Goal: Entertainment & Leisure: Consume media (video, audio)

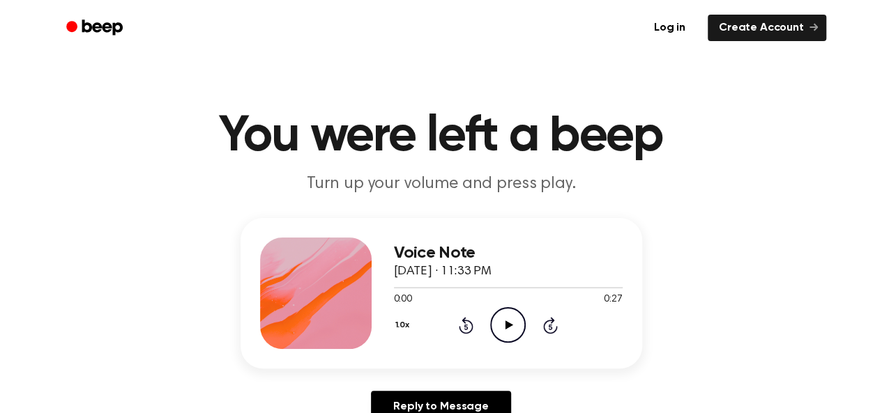
click at [516, 322] on icon "Play Audio" at bounding box center [508, 325] width 36 height 36
click at [506, 328] on icon at bounding box center [509, 325] width 8 height 9
click at [499, 330] on icon "Play Audio" at bounding box center [508, 325] width 36 height 36
click at [506, 325] on icon at bounding box center [509, 325] width 8 height 9
click at [499, 327] on icon "Play Audio" at bounding box center [508, 325] width 36 height 36
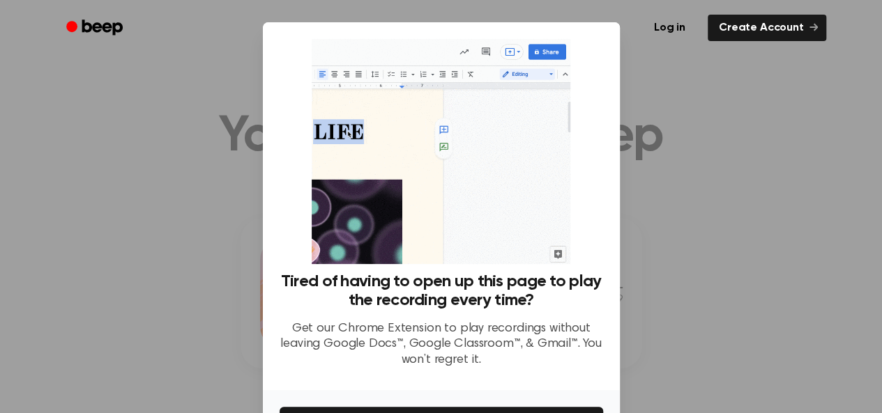
click at [708, 177] on div at bounding box center [441, 206] width 882 height 413
click at [127, 164] on div at bounding box center [441, 206] width 882 height 413
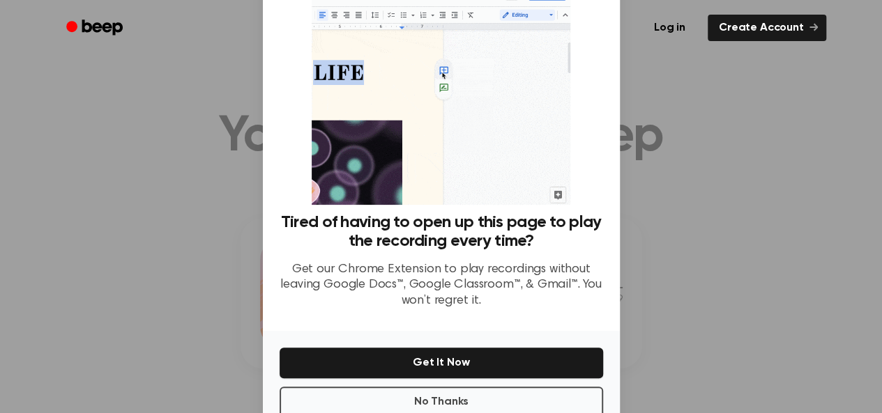
scroll to position [93, 0]
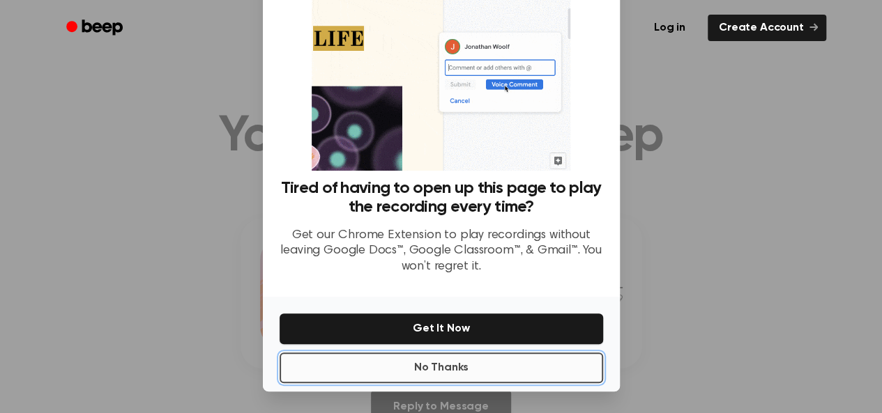
click at [468, 368] on button "No Thanks" at bounding box center [440, 368] width 323 height 31
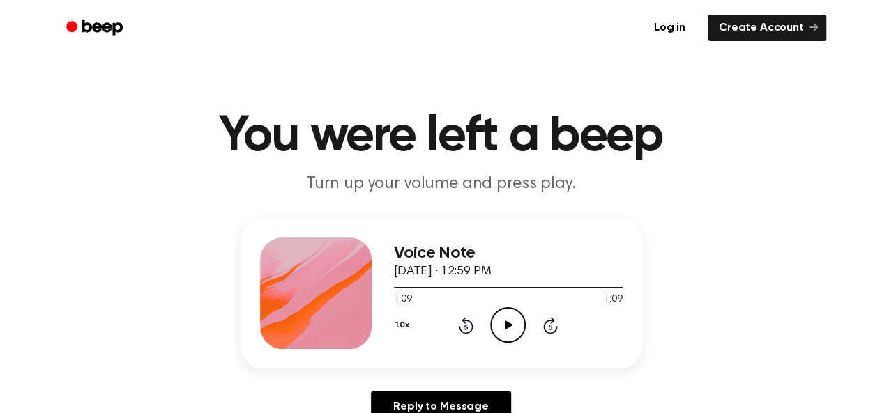
click at [516, 317] on icon "Play Audio" at bounding box center [508, 325] width 36 height 36
click at [516, 317] on icon "Pause Audio" at bounding box center [508, 325] width 36 height 36
click at [399, 288] on div at bounding box center [458, 287] width 128 height 1
click at [500, 328] on icon "Play Audio" at bounding box center [508, 325] width 36 height 36
click at [559, 284] on div at bounding box center [508, 287] width 229 height 11
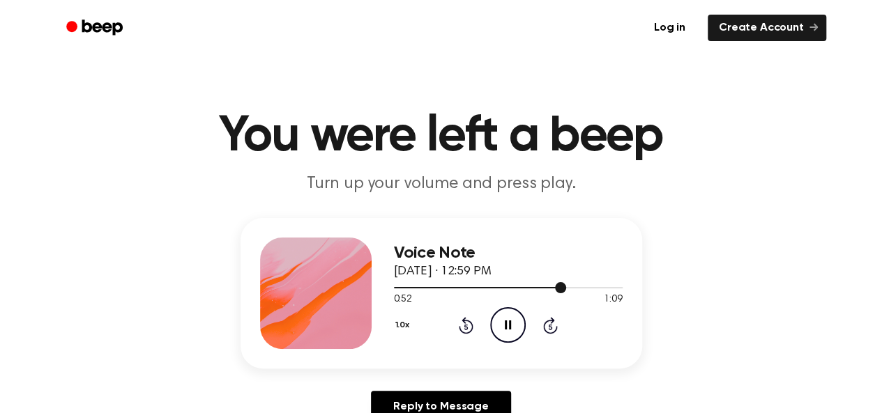
click at [533, 282] on div at bounding box center [508, 287] width 229 height 11
click at [509, 324] on icon at bounding box center [509, 325] width 8 height 9
click at [520, 323] on icon "Play Audio" at bounding box center [508, 325] width 36 height 36
